Goal: Task Accomplishment & Management: Complete application form

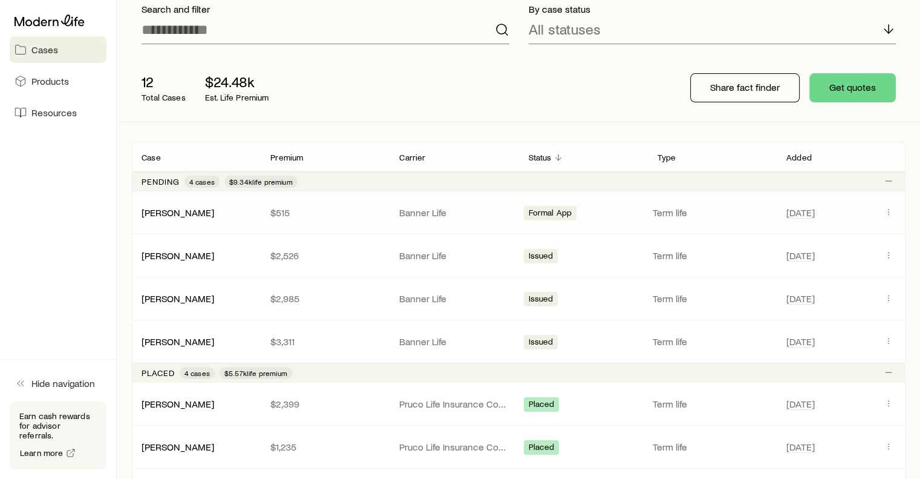
scroll to position [102, 0]
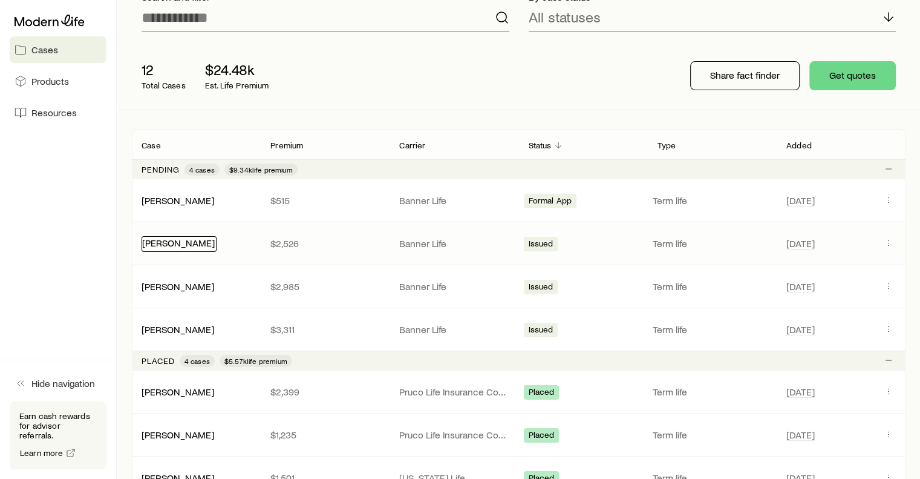
click at [182, 244] on div "Case Premium Carrier Status Type Added Pending 4 cases $9.34k life premium [PER…" at bounding box center [519, 335] width 774 height 411
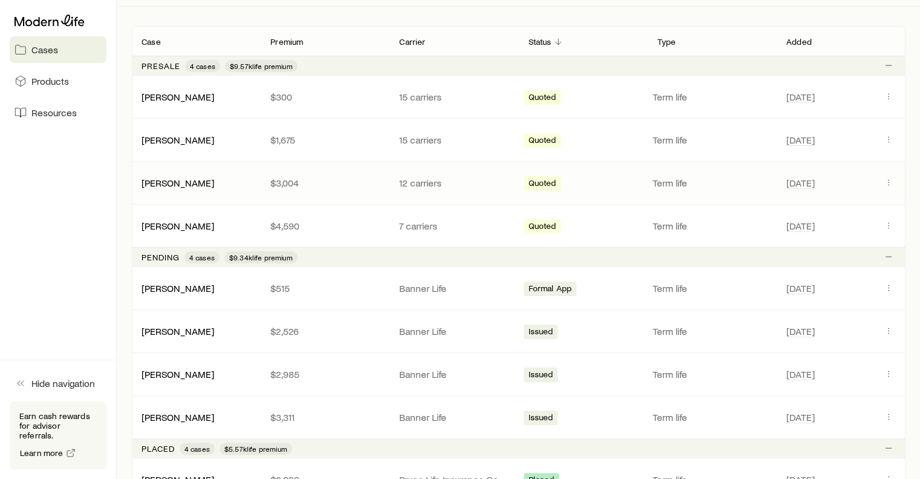
scroll to position [207, 0]
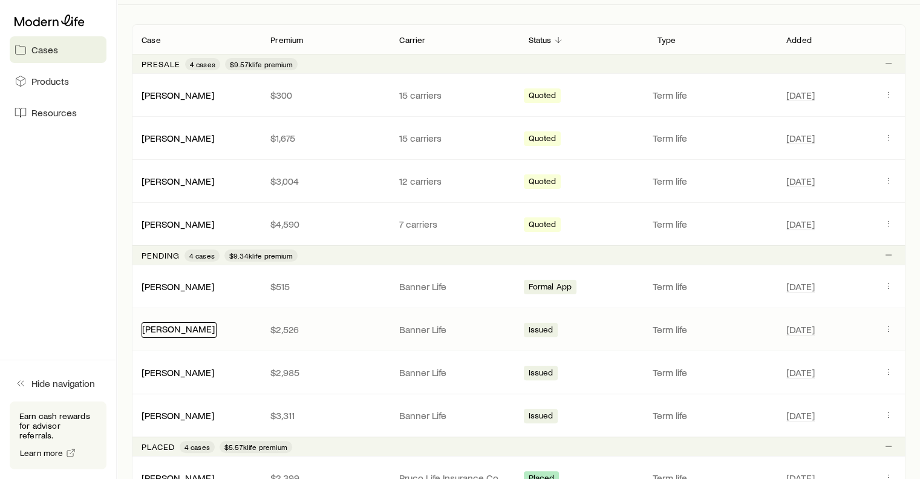
click at [192, 326] on link "[PERSON_NAME]" at bounding box center [178, 328] width 73 height 11
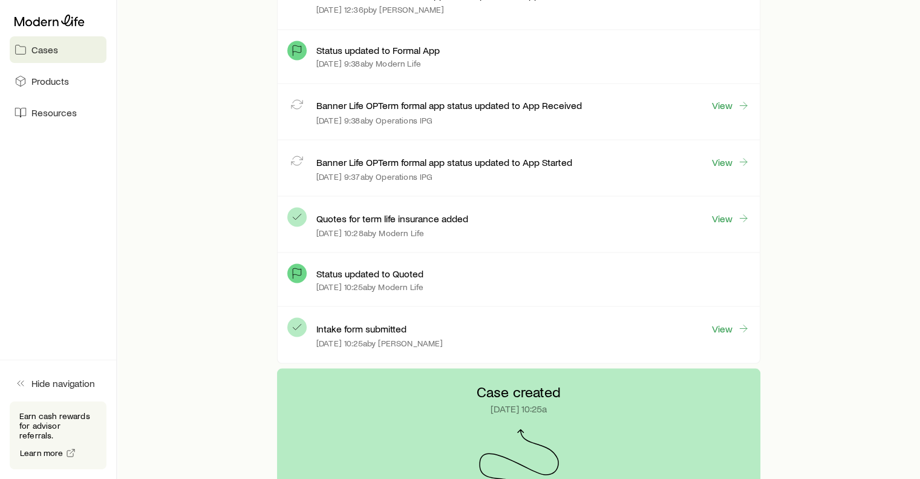
scroll to position [2187, 0]
click at [299, 214] on polyline at bounding box center [297, 216] width 8 height 5
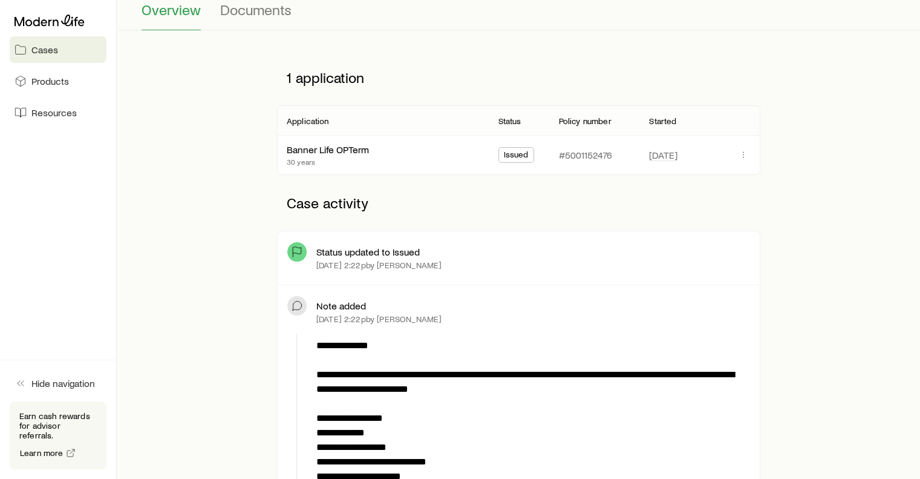
scroll to position [15, 0]
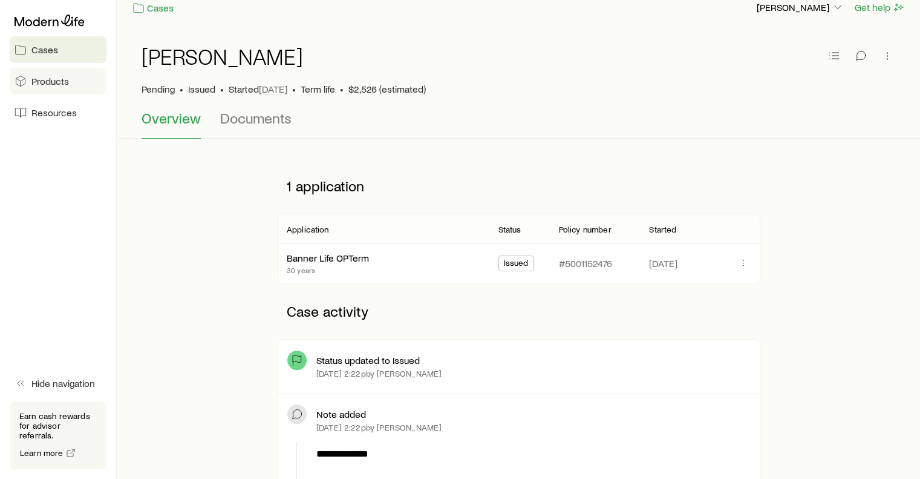
click at [42, 80] on span "Products" at bounding box center [50, 81] width 38 height 12
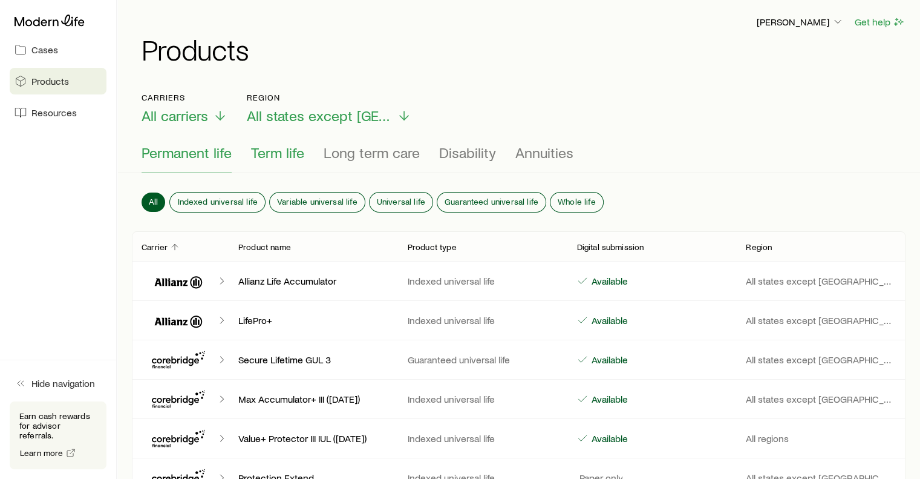
click at [272, 159] on span "Term life" at bounding box center [277, 152] width 53 height 17
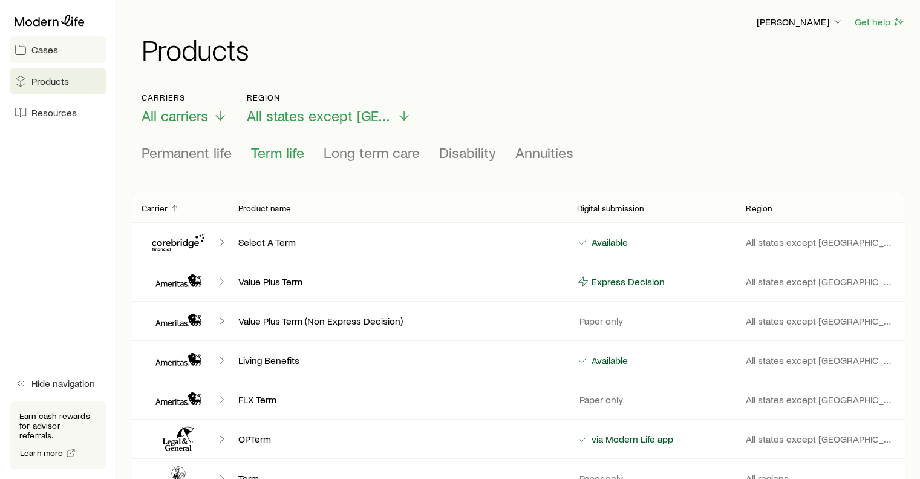
click at [28, 45] on link "Cases" at bounding box center [58, 49] width 97 height 27
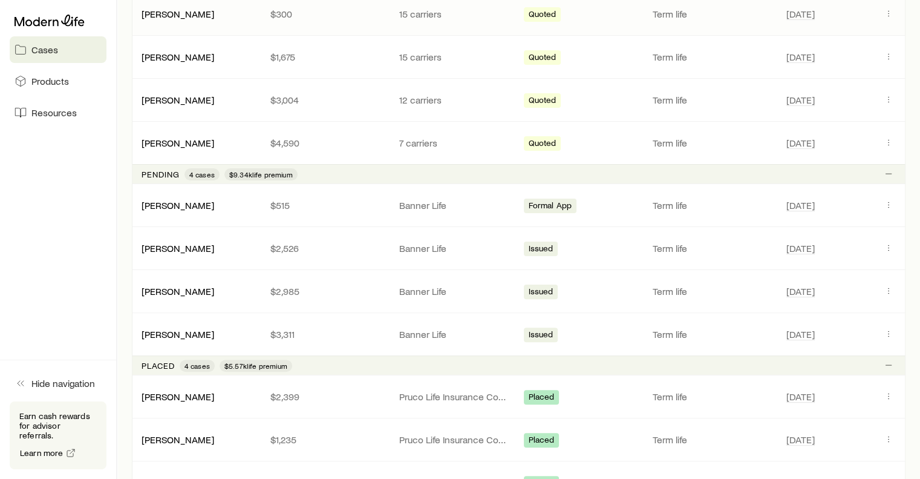
scroll to position [288, 0]
click at [202, 243] on link "[PERSON_NAME]" at bounding box center [178, 246] width 73 height 11
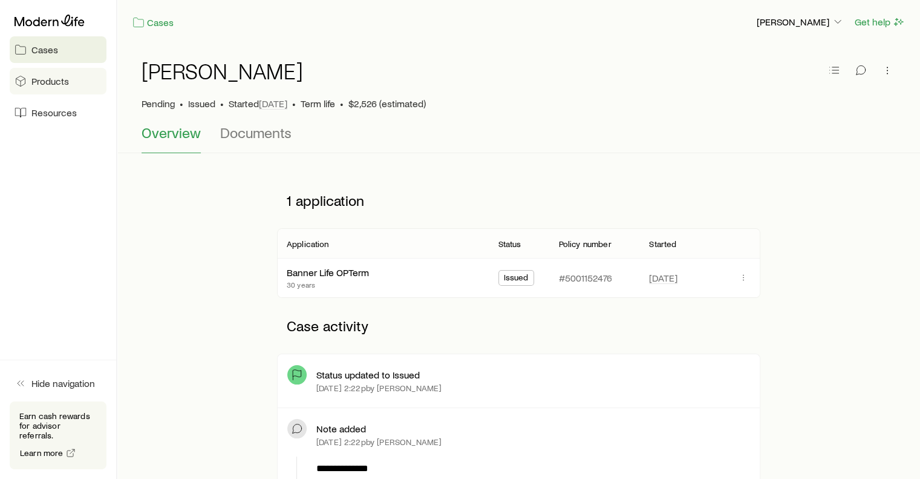
click at [46, 87] on span "Products" at bounding box center [50, 81] width 38 height 12
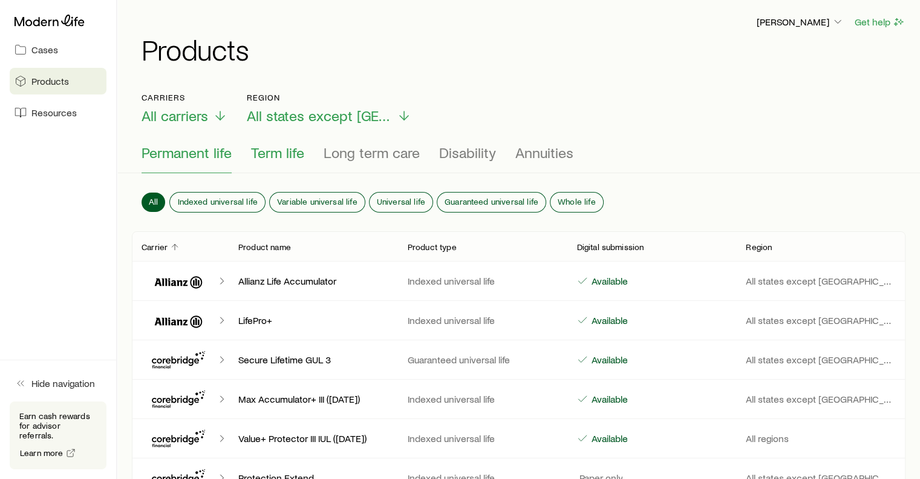
click at [269, 156] on span "Term life" at bounding box center [277, 152] width 53 height 17
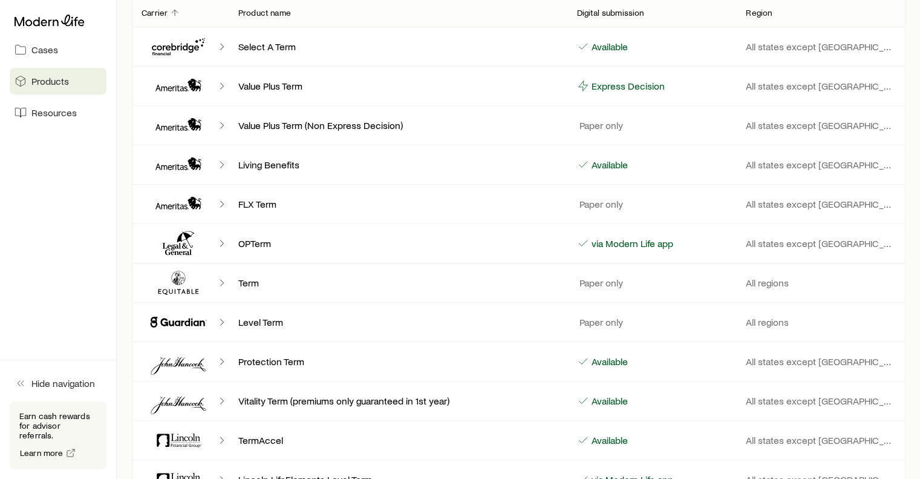
scroll to position [177, 0]
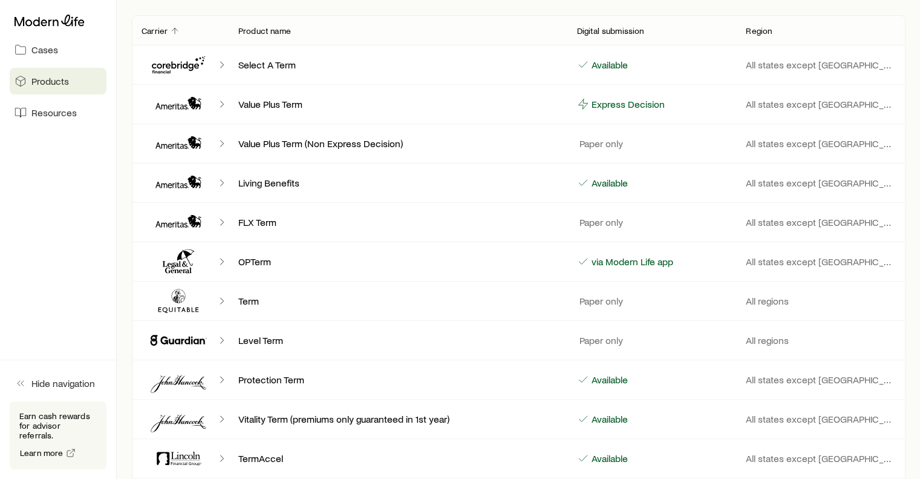
click at [234, 264] on div "OPTerm" at bounding box center [398, 261] width 339 height 12
click at [185, 259] on icon "Client cases" at bounding box center [178, 261] width 73 height 29
click at [52, 49] on span "Cases" at bounding box center [44, 50] width 27 height 12
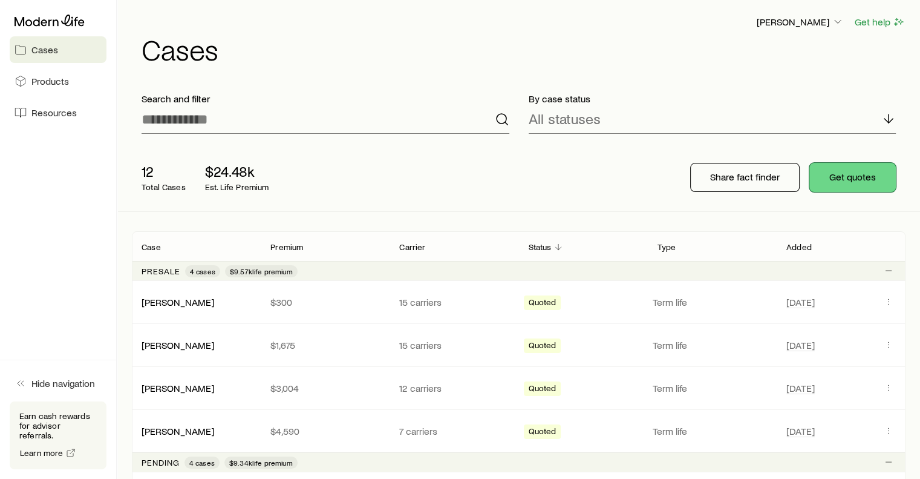
click at [869, 176] on button "Get quotes" at bounding box center [853, 177] width 87 height 29
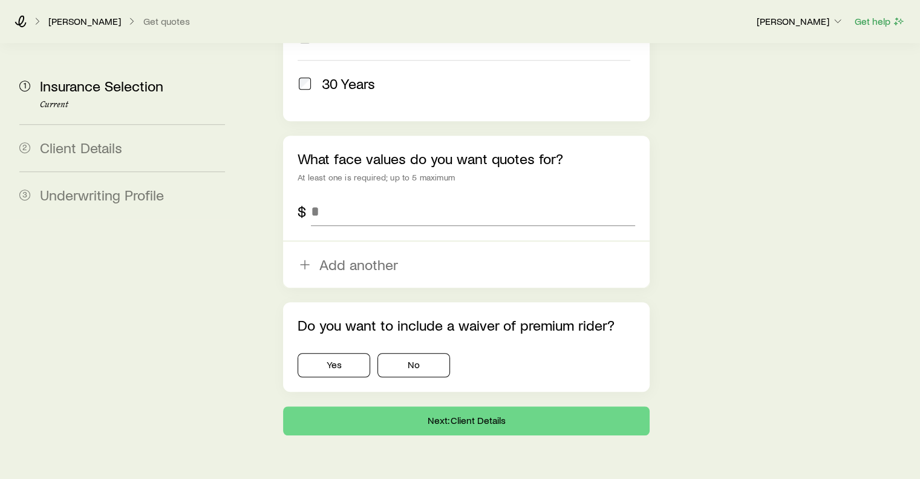
scroll to position [765, 0]
click at [392, 197] on input "tel" at bounding box center [473, 211] width 324 height 29
type input "*******"
click at [401, 353] on button "No" at bounding box center [414, 365] width 73 height 24
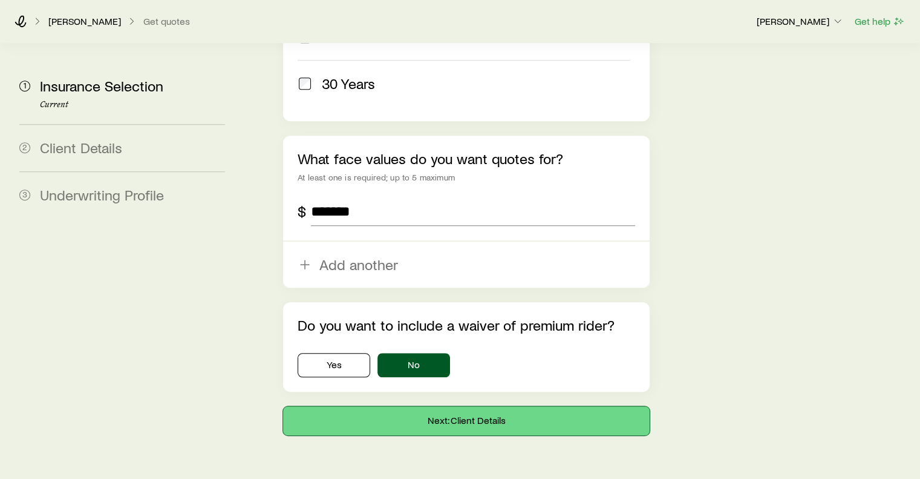
click at [468, 406] on button "Next: Client Details" at bounding box center [466, 420] width 366 height 29
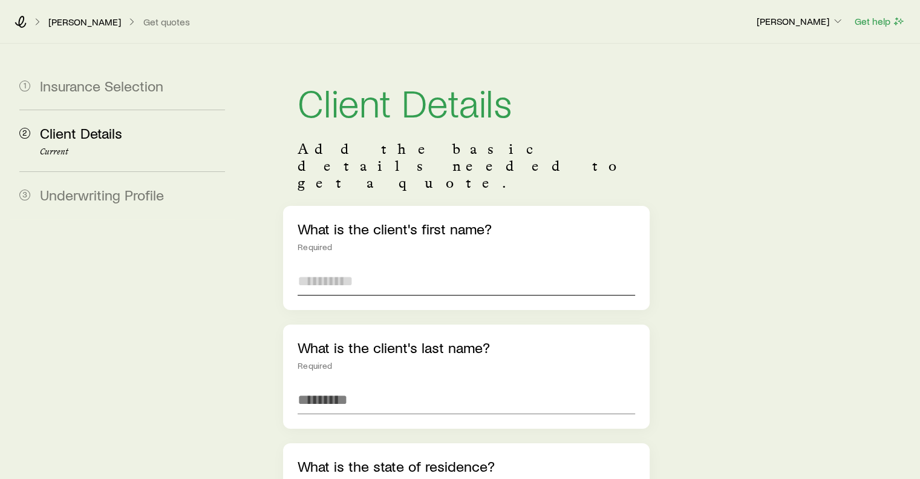
click at [385, 266] on input "text" at bounding box center [466, 280] width 337 height 29
type input "***"
click at [341, 382] on div "What is the client's last name? Required" at bounding box center [466, 376] width 366 height 104
click at [360, 385] on input "text" at bounding box center [466, 399] width 337 height 29
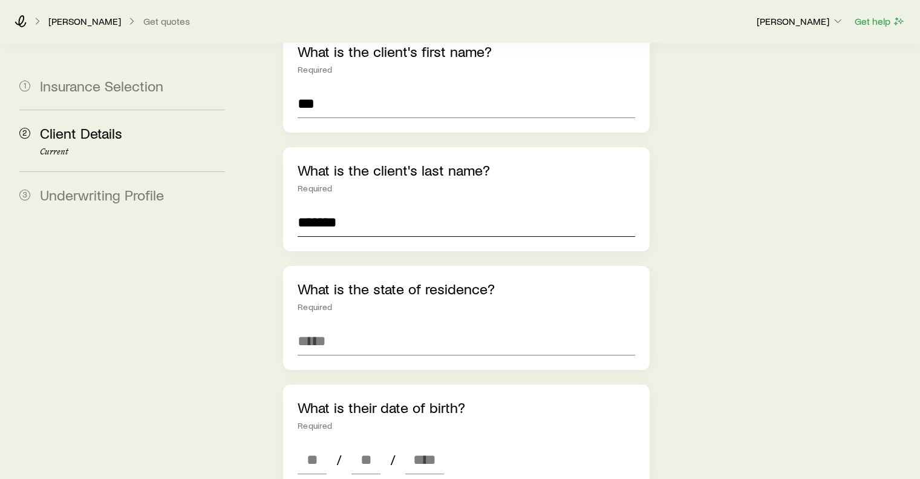
scroll to position [177, 0]
type input "*******"
click at [388, 327] on input at bounding box center [466, 341] width 337 height 29
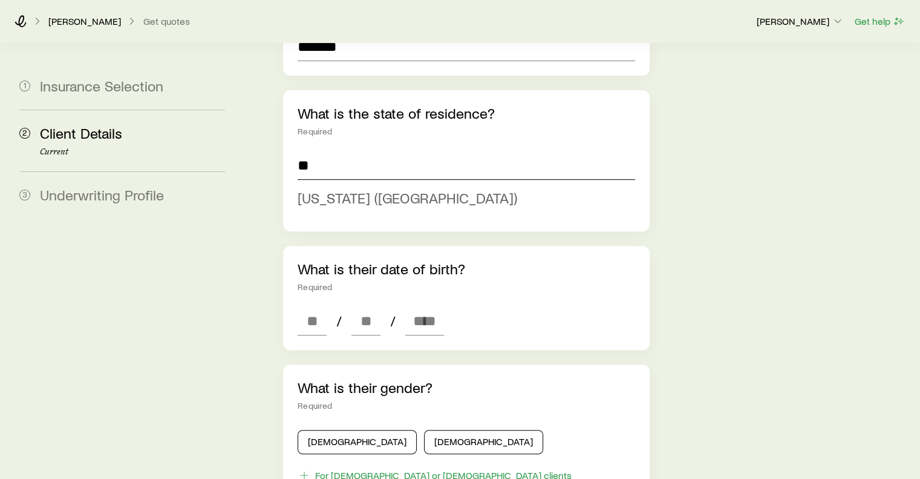
scroll to position [355, 0]
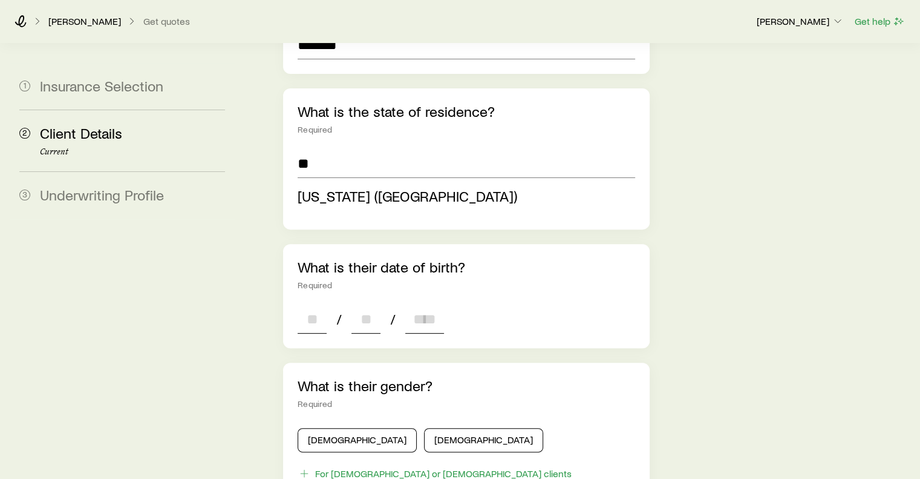
type input "**********"
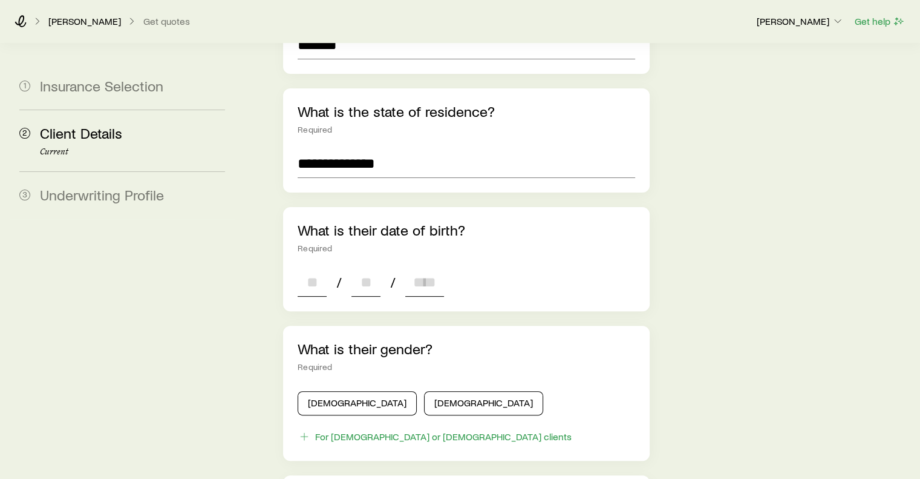
click at [303, 286] on div "**********" at bounding box center [466, 354] width 366 height 1006
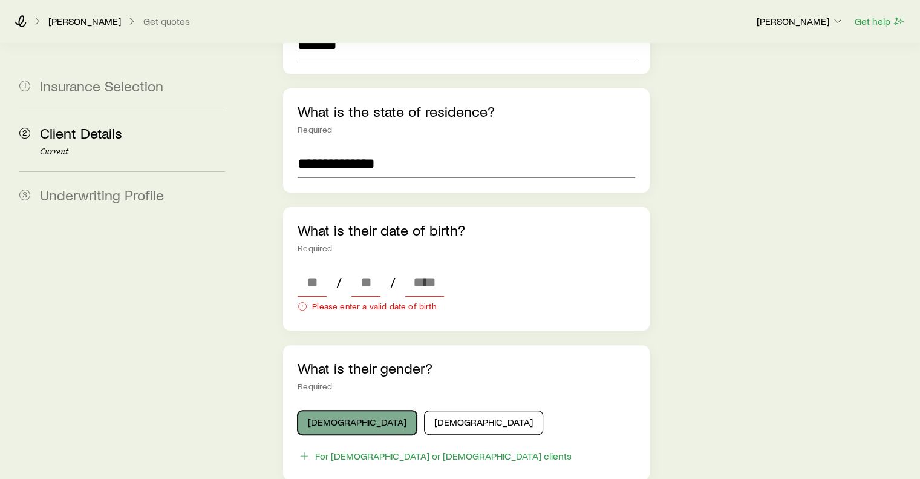
click at [353, 362] on div "What is their gender? Required [DEMOGRAPHIC_DATA] [DEMOGRAPHIC_DATA] For [DEMOG…" at bounding box center [466, 412] width 366 height 135
click at [311, 267] on input at bounding box center [312, 281] width 29 height 29
type input "**"
type input "****"
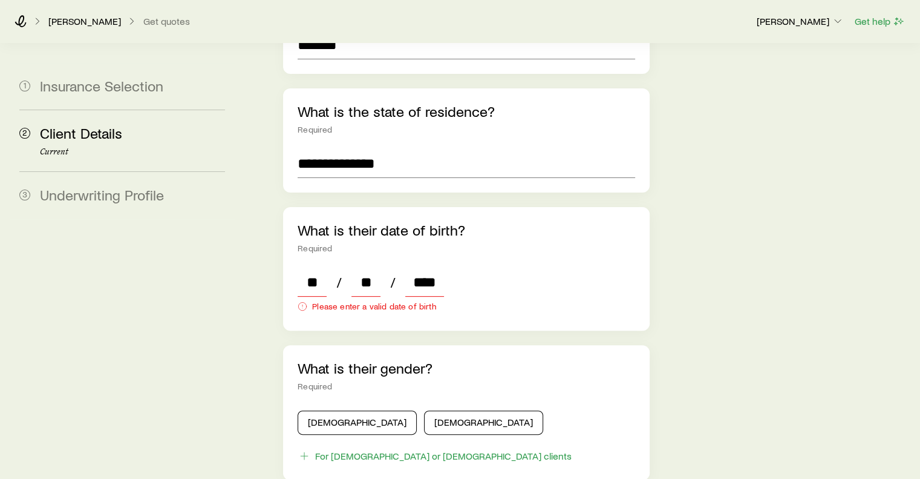
type input "*"
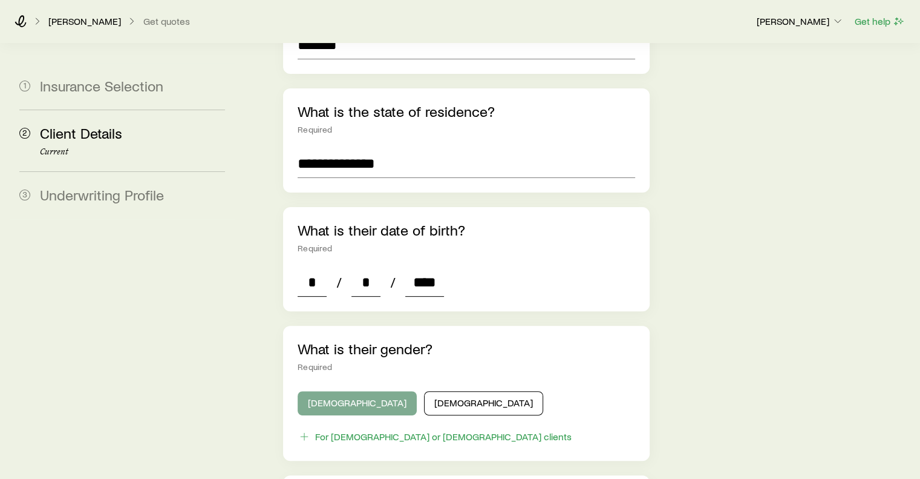
type input "****"
click at [344, 391] on button "[DEMOGRAPHIC_DATA]" at bounding box center [357, 403] width 119 height 24
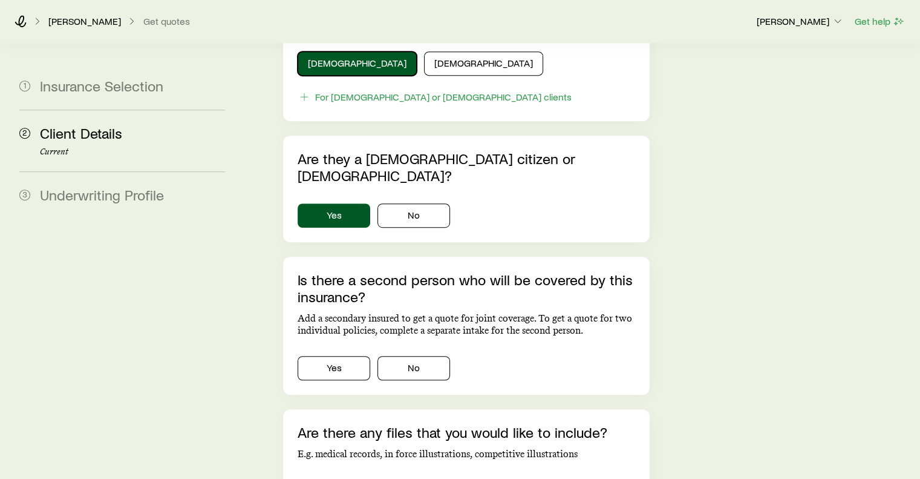
scroll to position [756, 0]
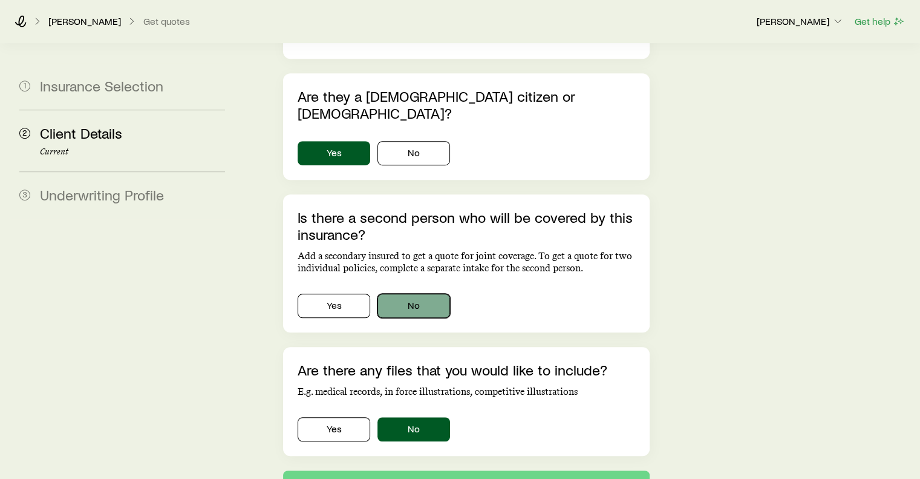
click at [414, 293] on button "No" at bounding box center [414, 305] width 73 height 24
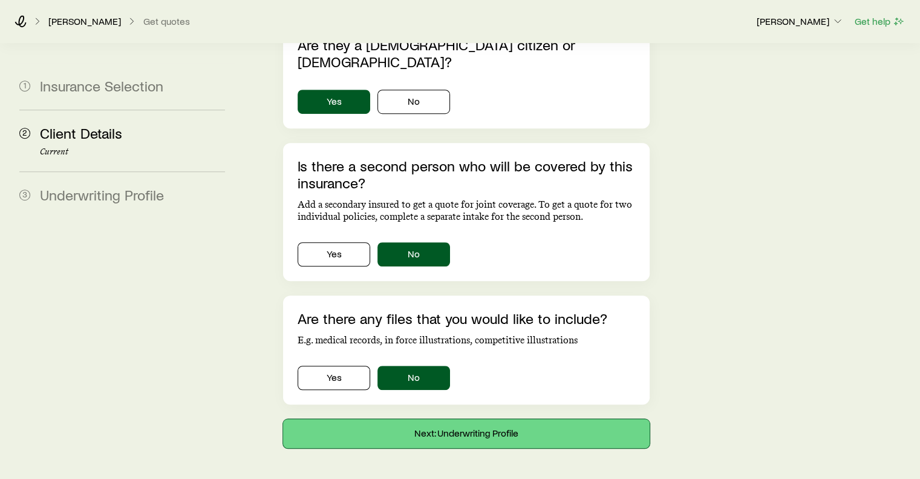
click at [478, 419] on button "Next: Underwriting Profile" at bounding box center [466, 433] width 366 height 29
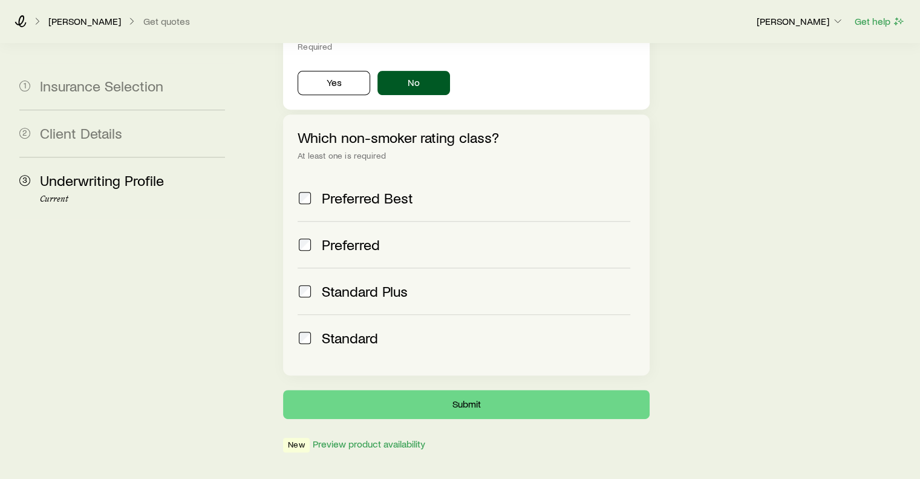
scroll to position [485, 0]
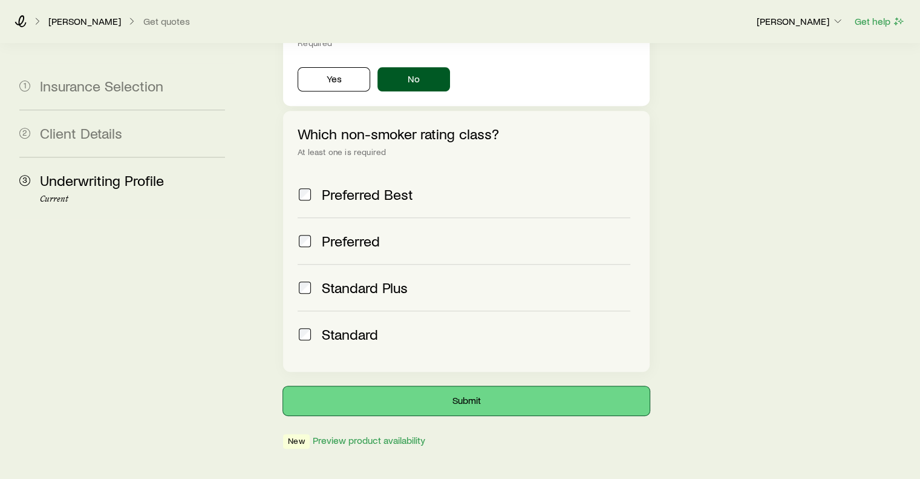
click at [474, 386] on button "Submit" at bounding box center [466, 400] width 366 height 29
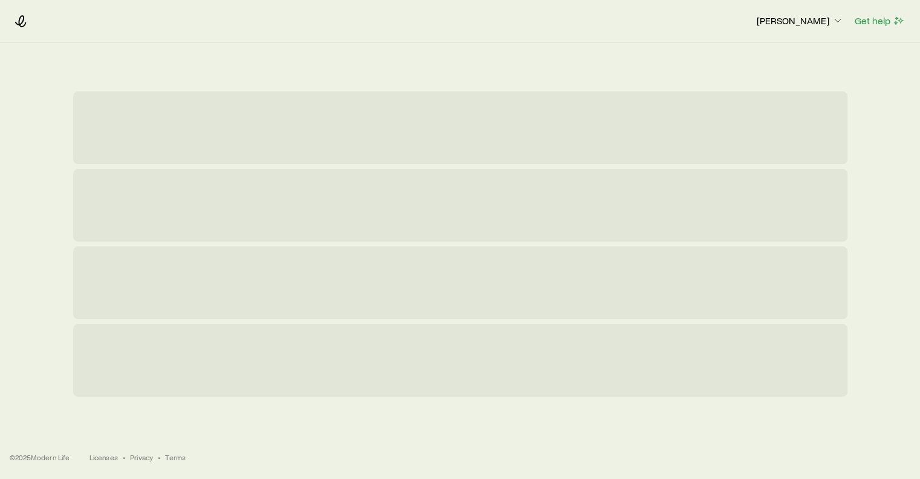
scroll to position [0, 0]
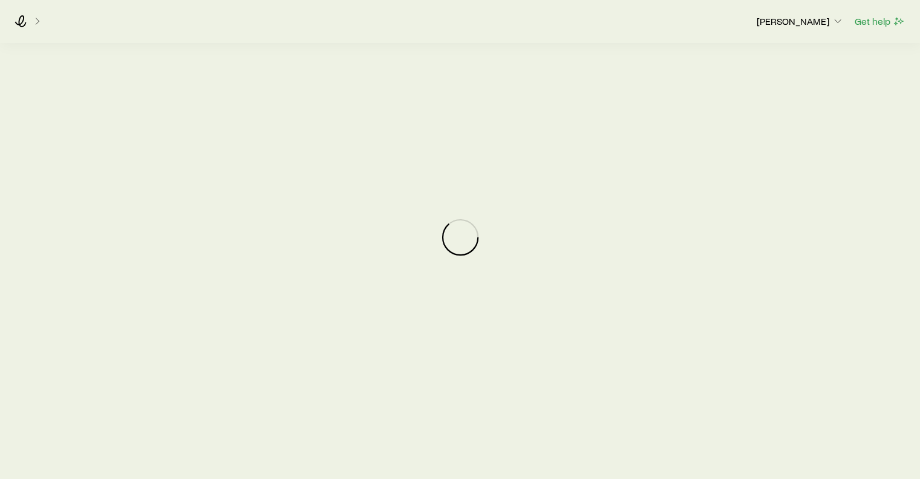
scroll to position [46, 0]
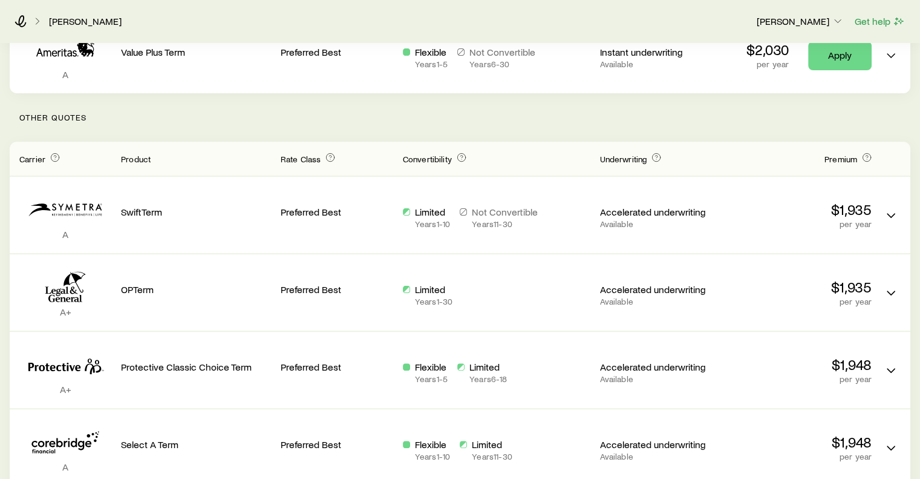
scroll to position [255, 0]
